Goal: Find specific page/section: Find specific page/section

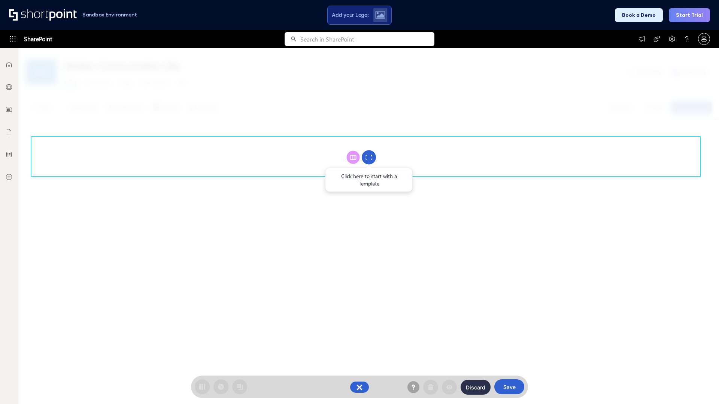
click at [369, 157] on circle at bounding box center [369, 157] width 14 height 14
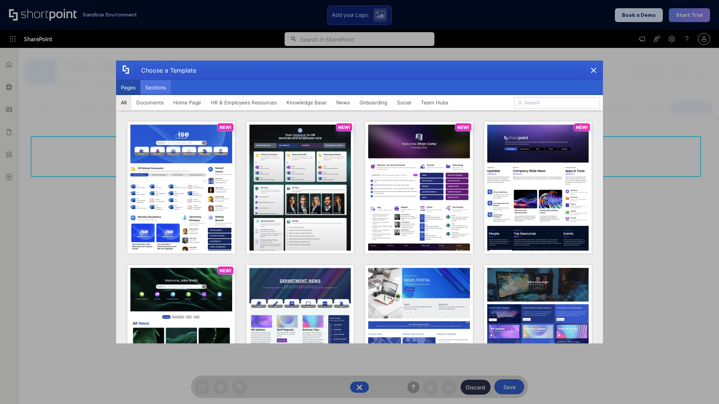
click at [155, 88] on button "Sections" at bounding box center [155, 87] width 30 height 15
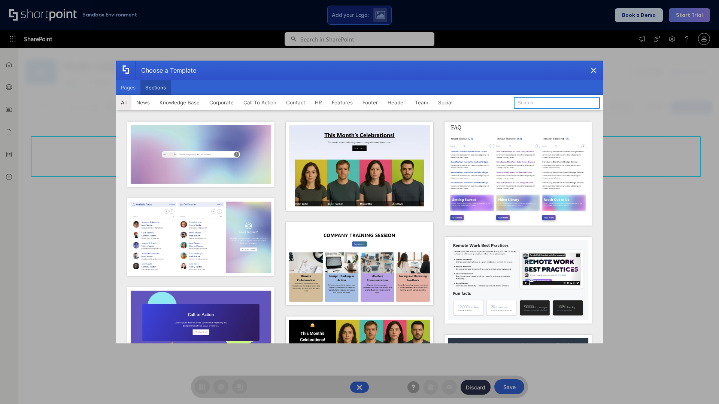
type input "Header 1"
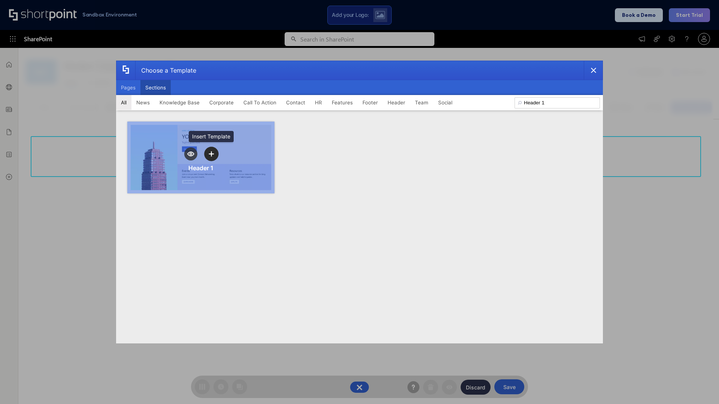
click at [211, 154] on icon "template selector" at bounding box center [210, 153] width 5 height 5
